Goal: Task Accomplishment & Management: Use online tool/utility

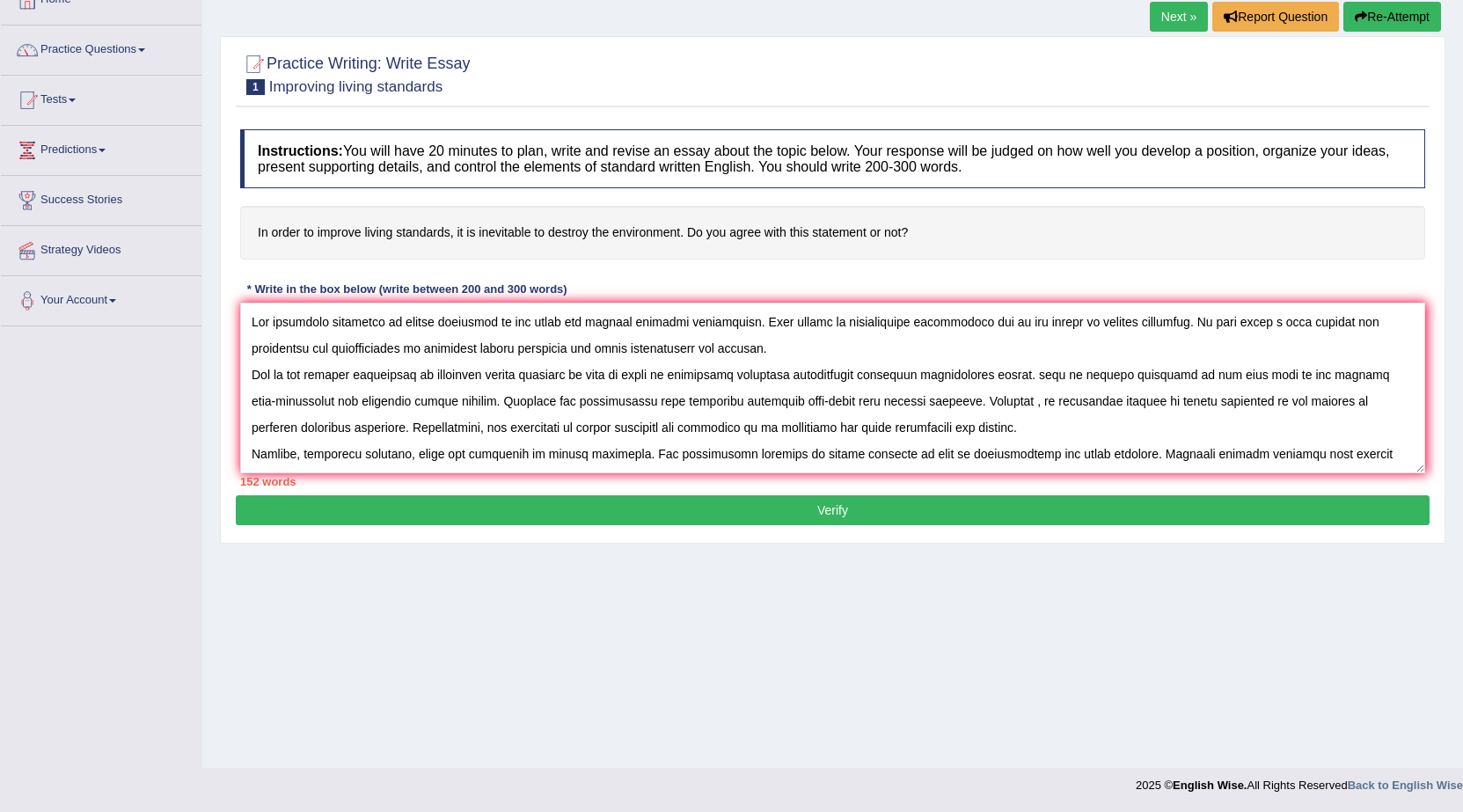
scroll to position [16, 0]
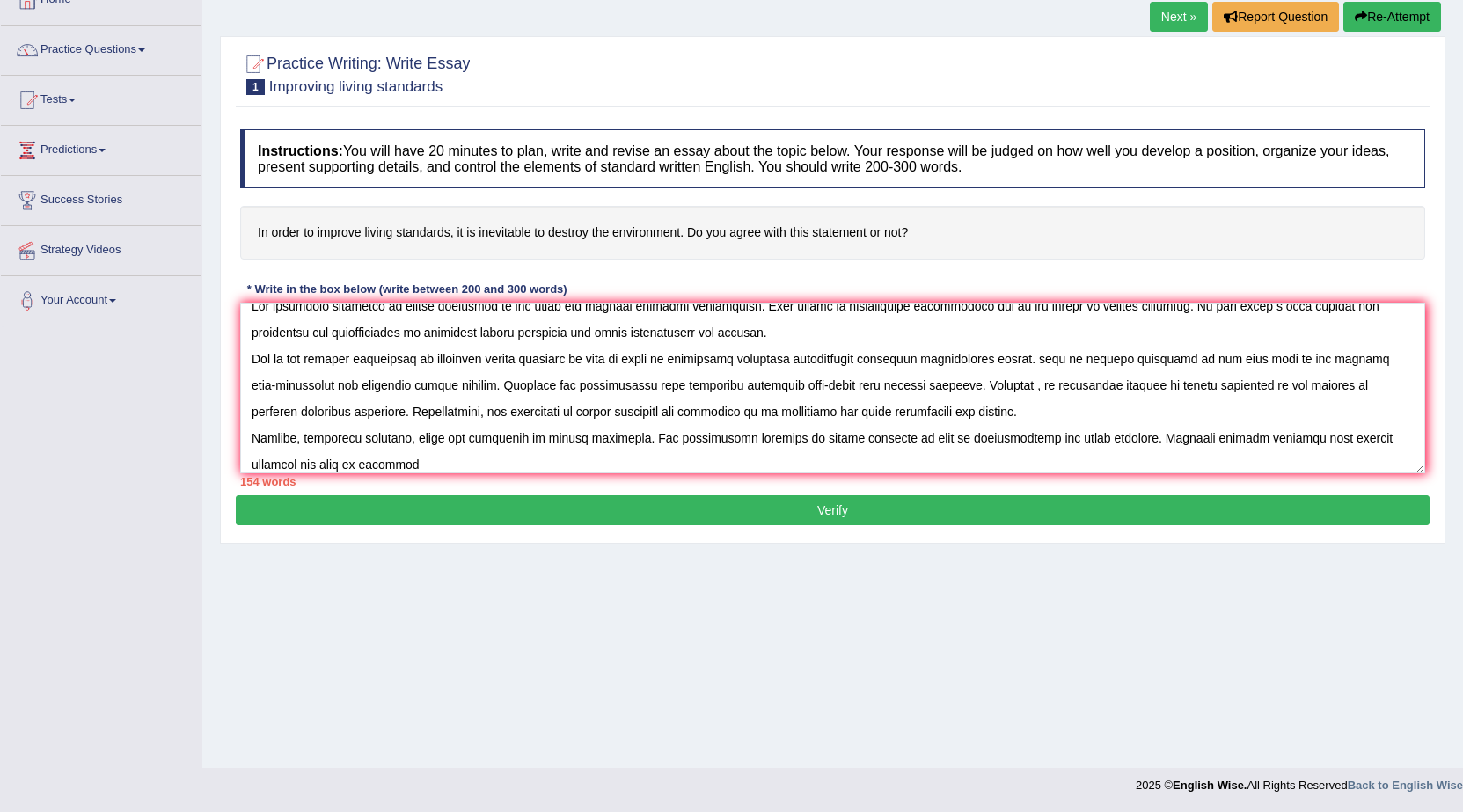
click at [1303, 435] on textarea at bounding box center [832, 387] width 1185 height 170
click at [359, 453] on textarea at bounding box center [832, 387] width 1185 height 170
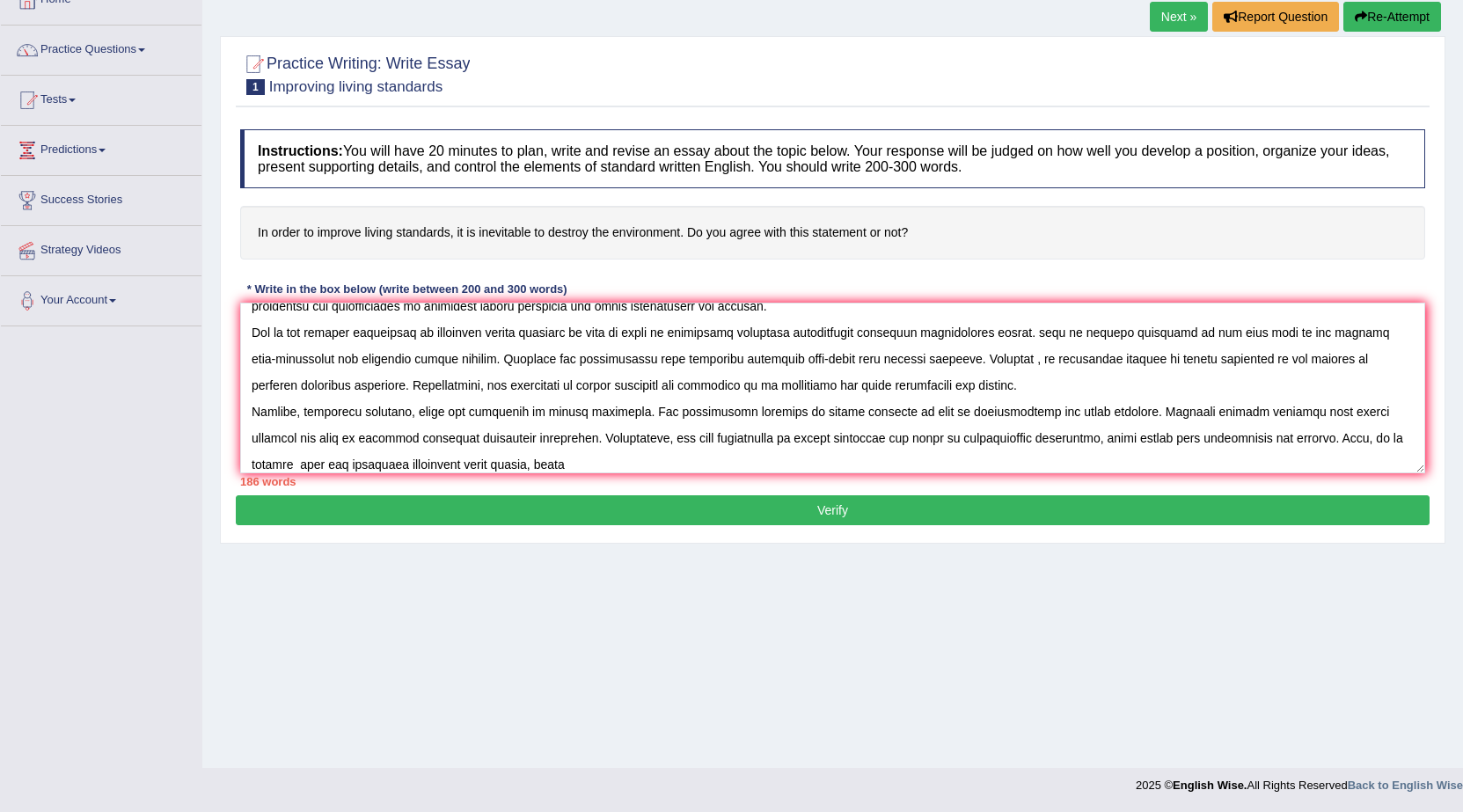
drag, startPoint x: 758, startPoint y: 394, endPoint x: 398, endPoint y: 474, distance: 368.8
click at [398, 474] on div "186 words" at bounding box center [832, 481] width 1185 height 17
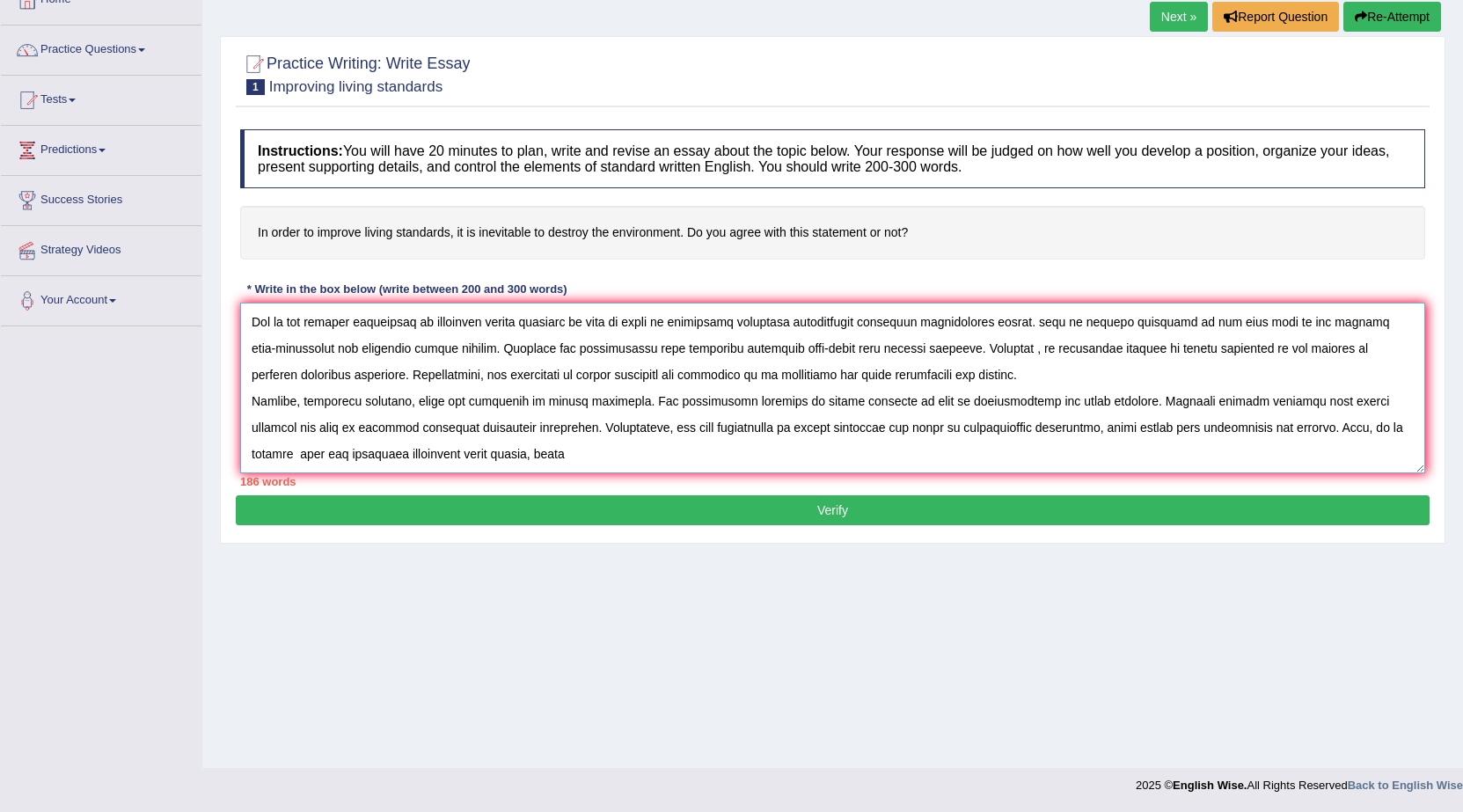
click at [413, 461] on textarea at bounding box center [832, 387] width 1185 height 170
click at [494, 449] on textarea at bounding box center [832, 387] width 1185 height 170
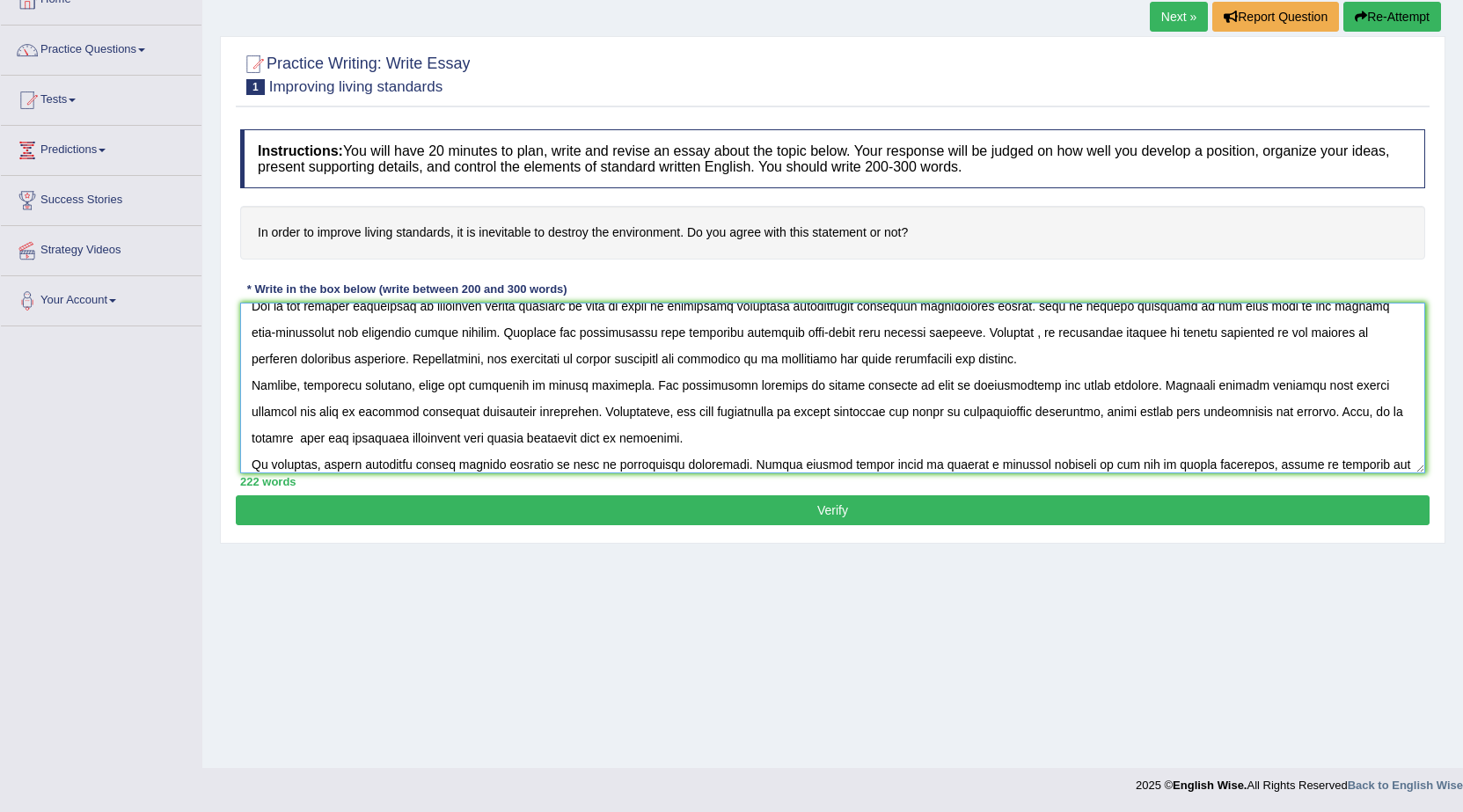
scroll to position [95, 0]
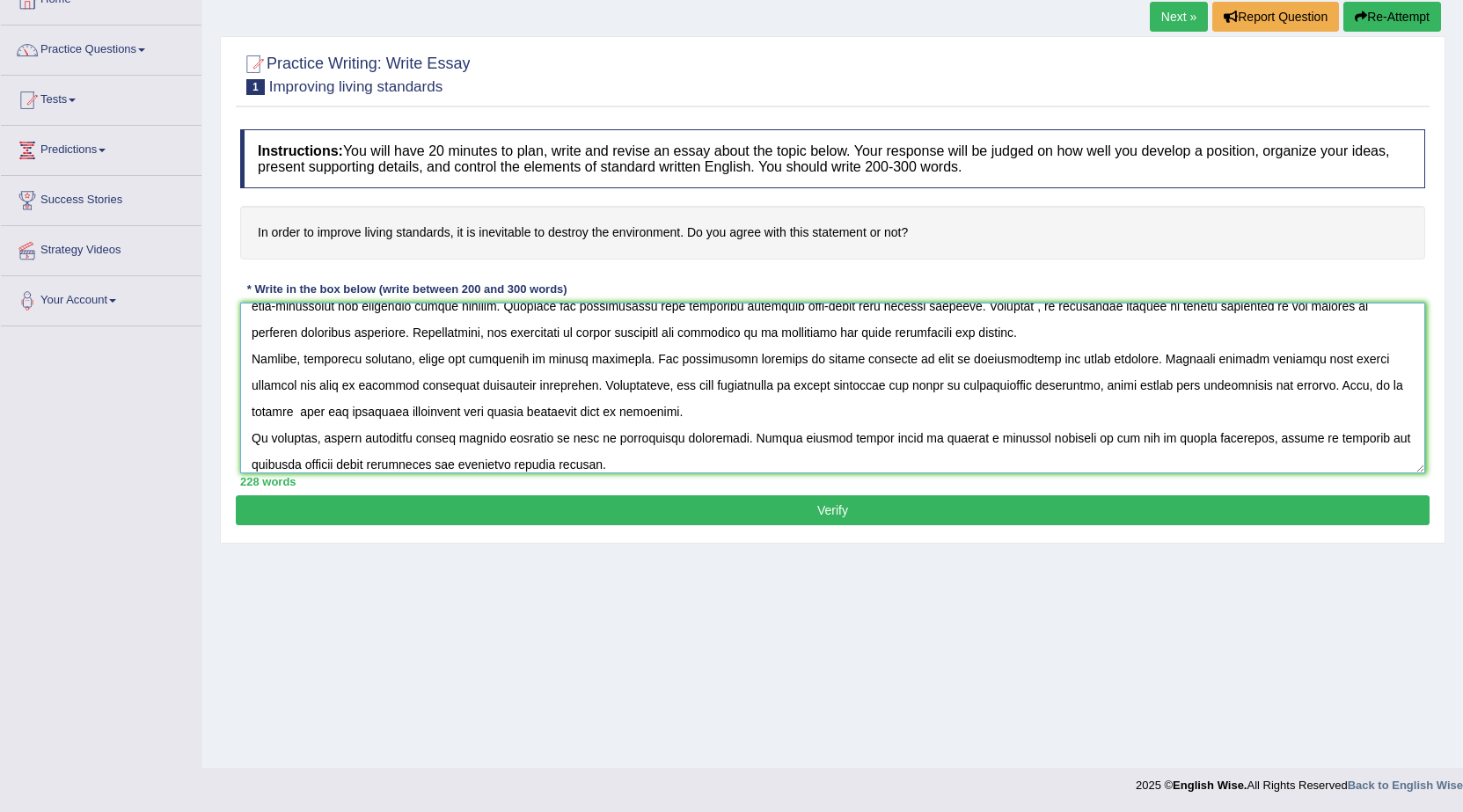
type textarea "The incresing influence of living standards on our lives has ignited numerous d…"
drag, startPoint x: 629, startPoint y: 498, endPoint x: 614, endPoint y: 507, distance: 17.5
click at [629, 500] on button "Verify" at bounding box center [833, 510] width 1194 height 30
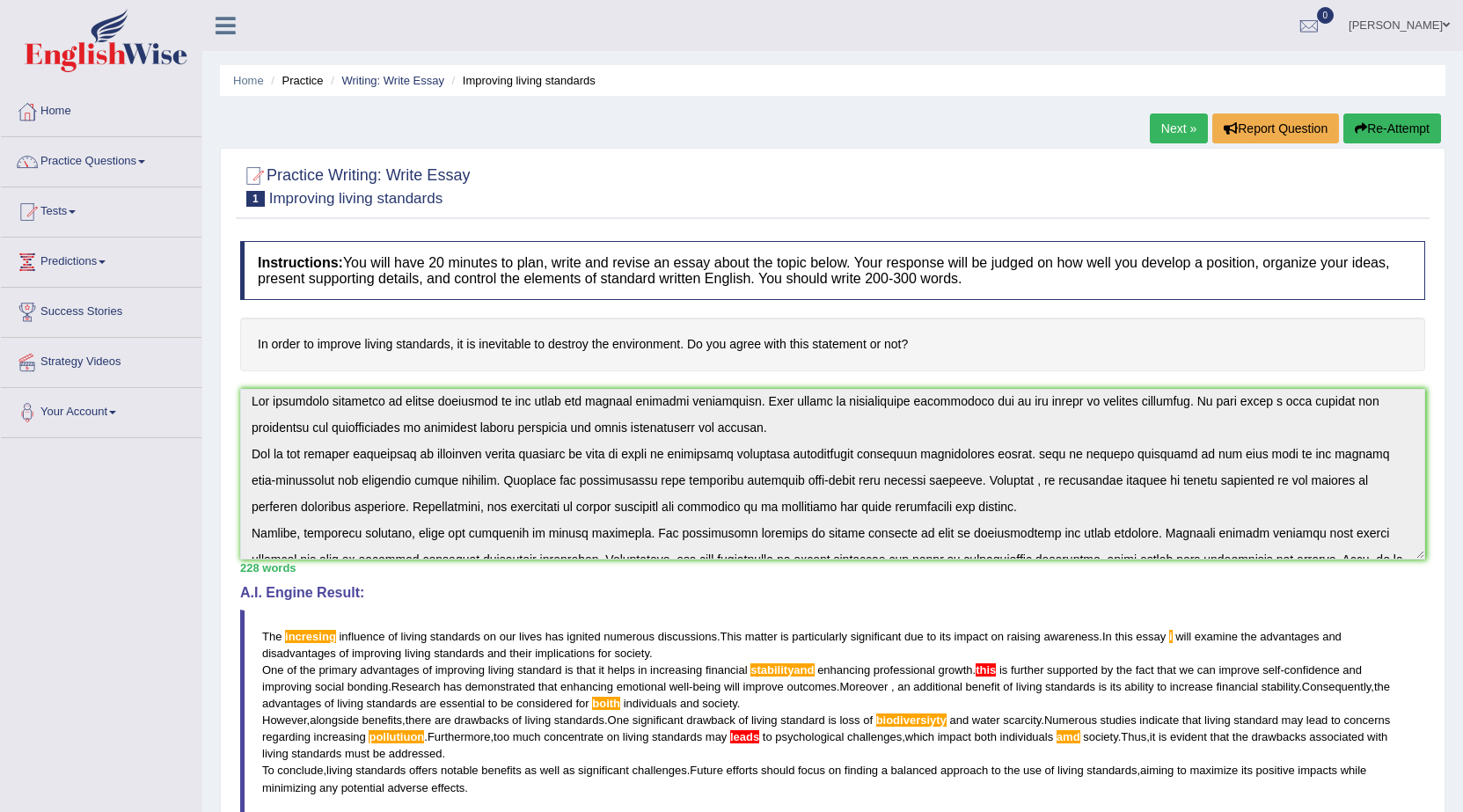
scroll to position [0, 0]
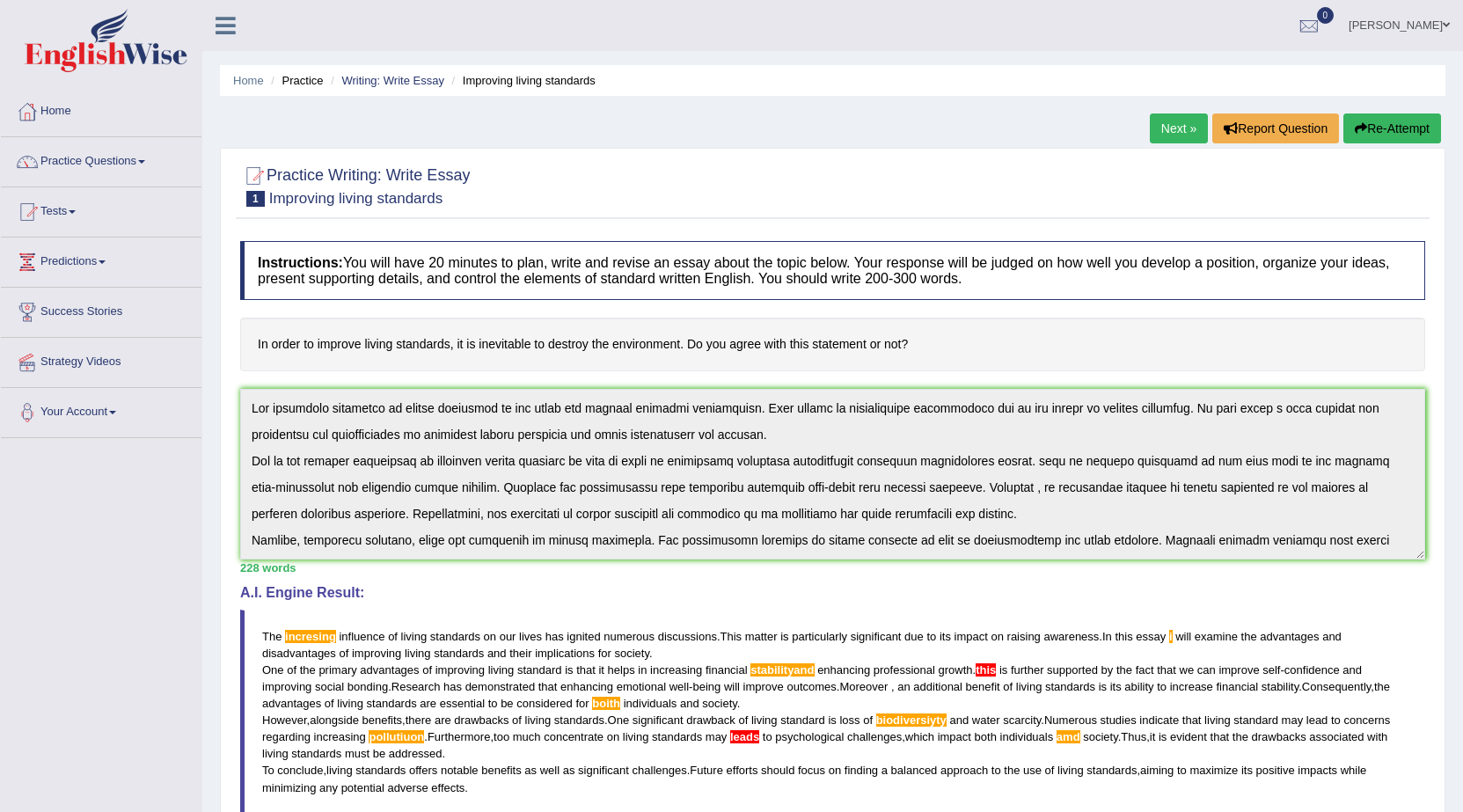
click at [1164, 131] on link "Next »" at bounding box center [1178, 128] width 58 height 30
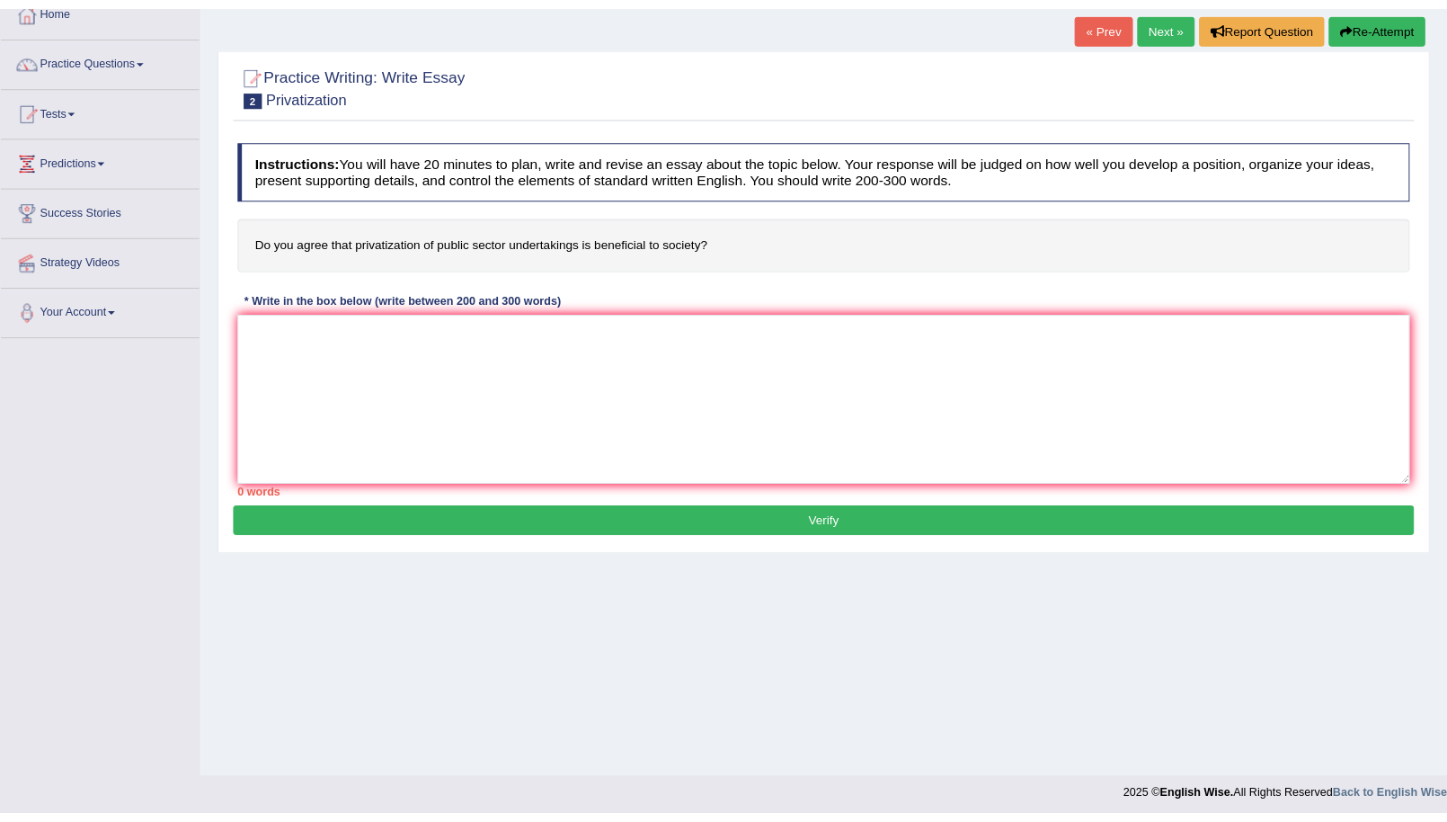
scroll to position [114, 0]
